Goal: Information Seeking & Learning: Learn about a topic

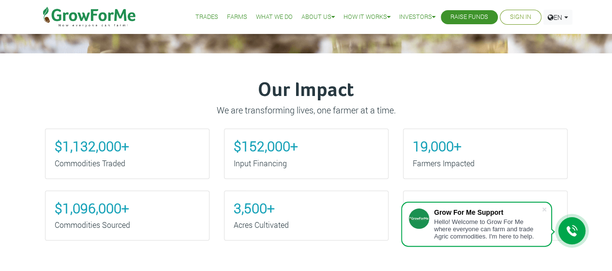
scroll to position [290, 0]
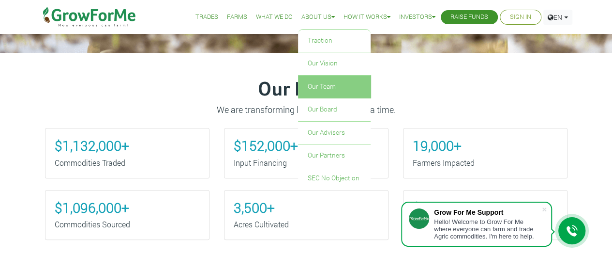
click at [319, 83] on link "Our Team" at bounding box center [334, 87] width 73 height 22
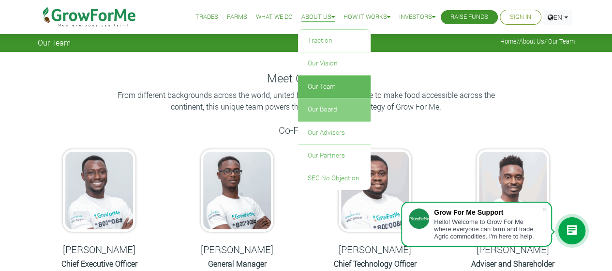
click at [313, 109] on link "Our Board" at bounding box center [334, 109] width 73 height 22
